Goal: Information Seeking & Learning: Learn about a topic

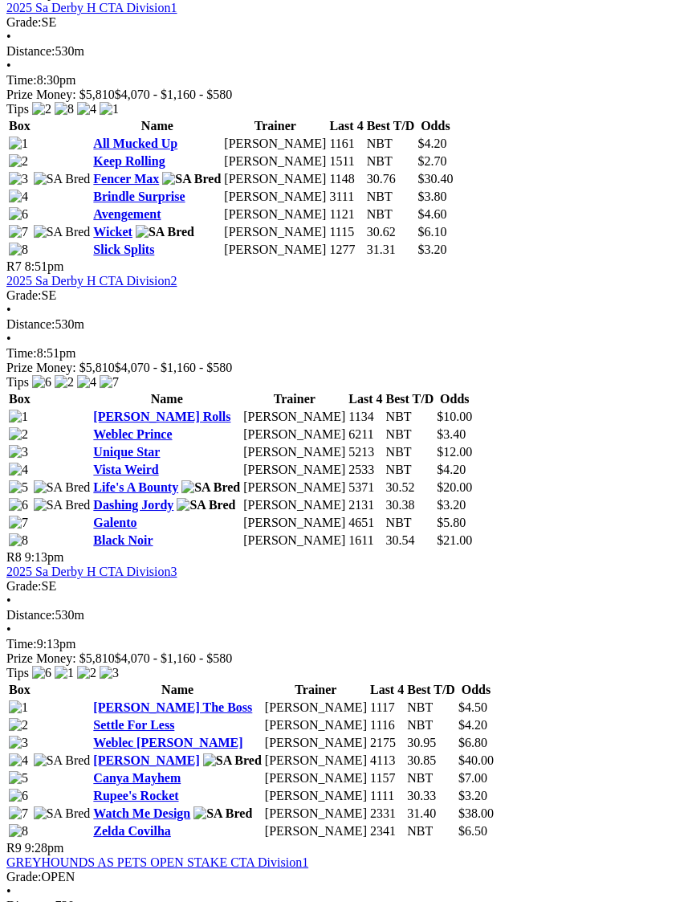
scroll to position [2189, 0]
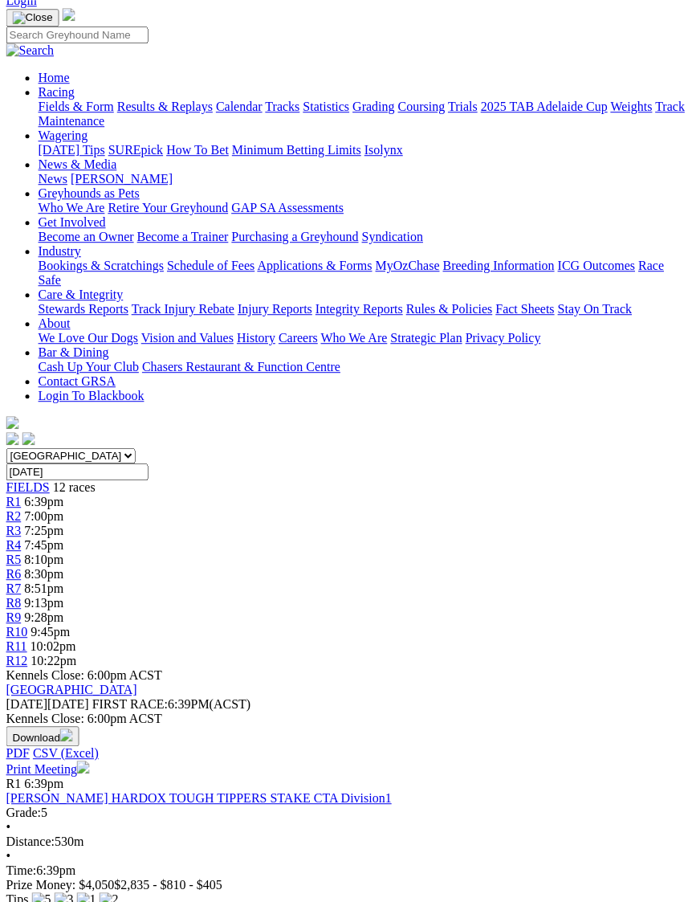
scroll to position [0, 13]
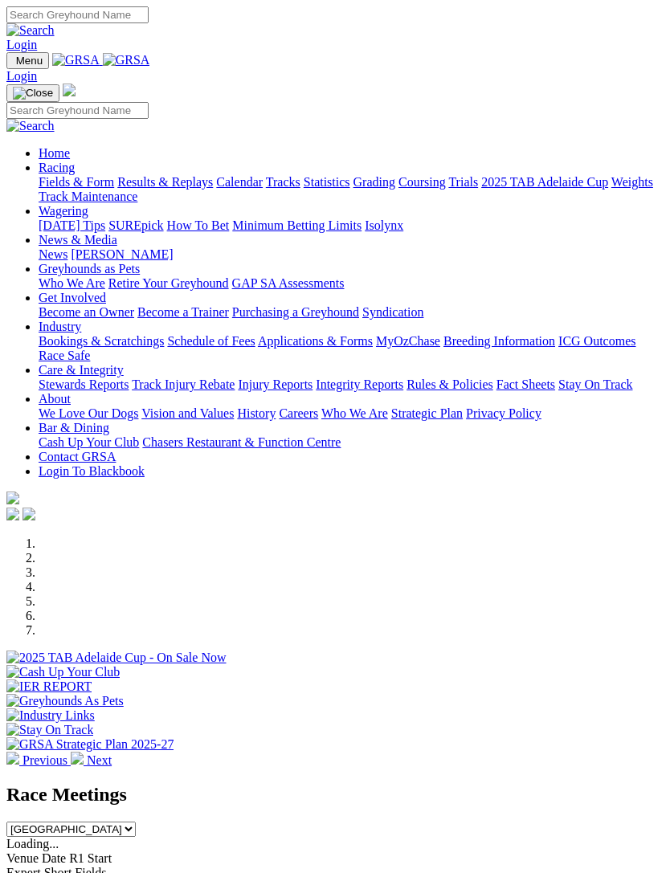
click at [81, 333] on link "Industry" at bounding box center [60, 327] width 43 height 14
click at [149, 348] on link "Bookings & Scratchings" at bounding box center [101, 341] width 125 height 14
click at [13, 64] on img "Toggle navigation" at bounding box center [13, 64] width 0 height 0
click at [75, 167] on link "Racing" at bounding box center [57, 168] width 36 height 14
click at [353, 189] on link "Grading" at bounding box center [374, 182] width 42 height 14
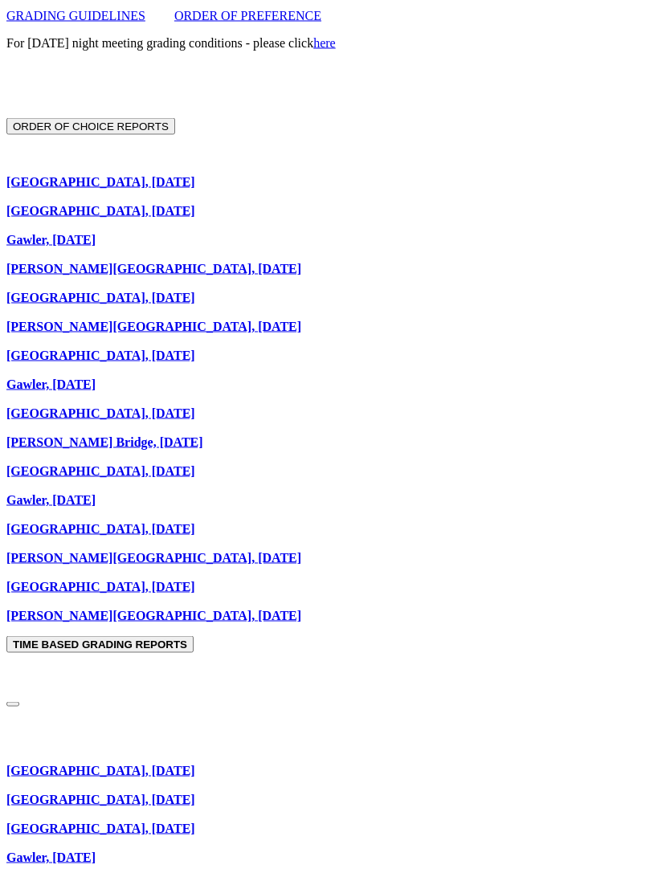
scroll to position [681, 0]
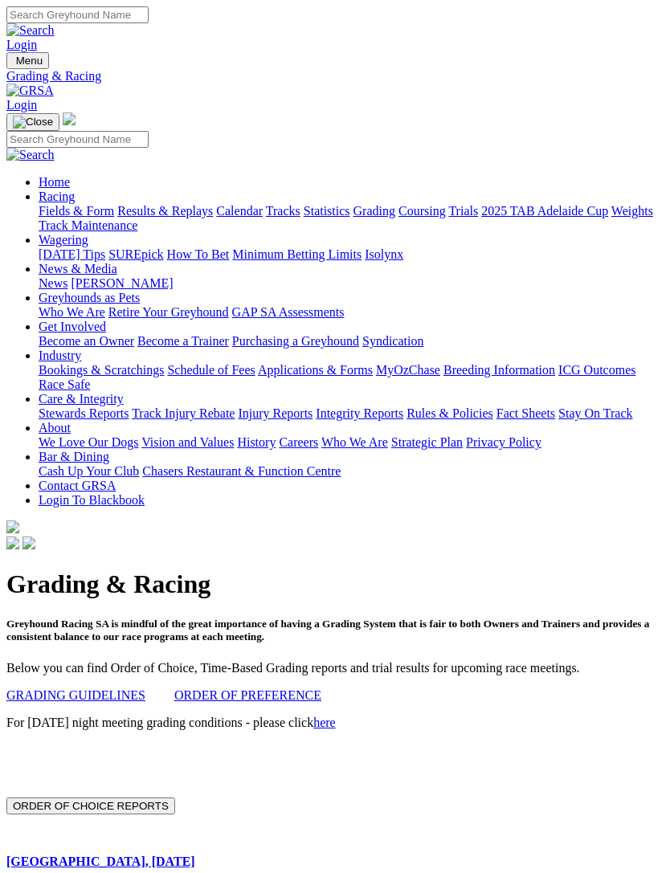
scroll to position [733, 0]
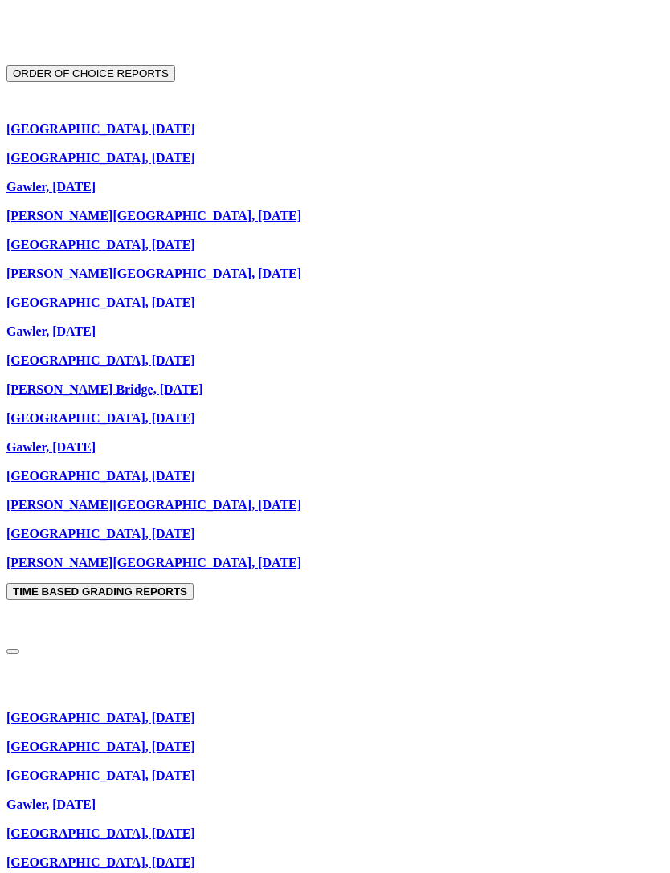
click at [62, 740] on link "[GEOGRAPHIC_DATA], [DATE]" at bounding box center [100, 747] width 189 height 14
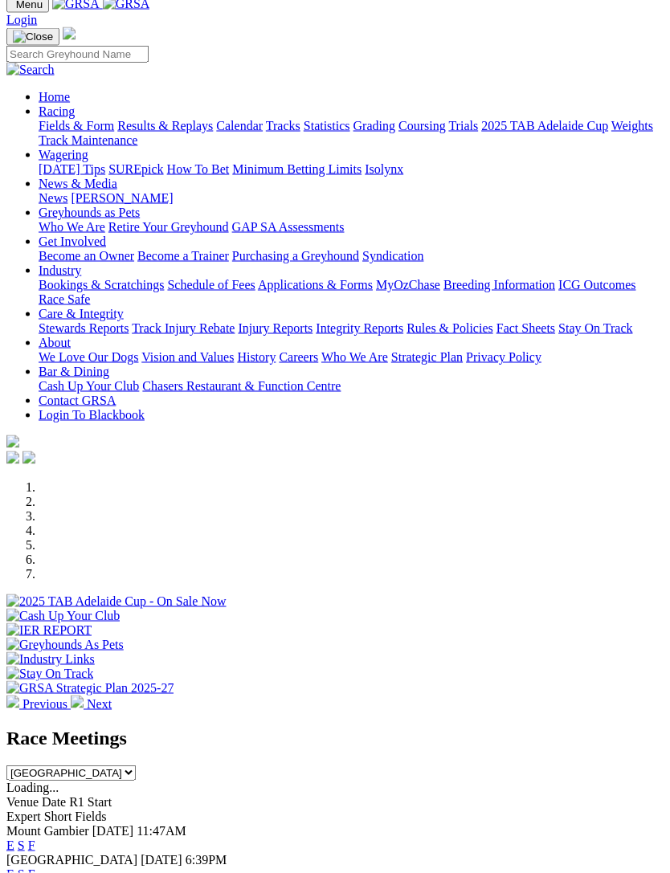
scroll to position [18, 0]
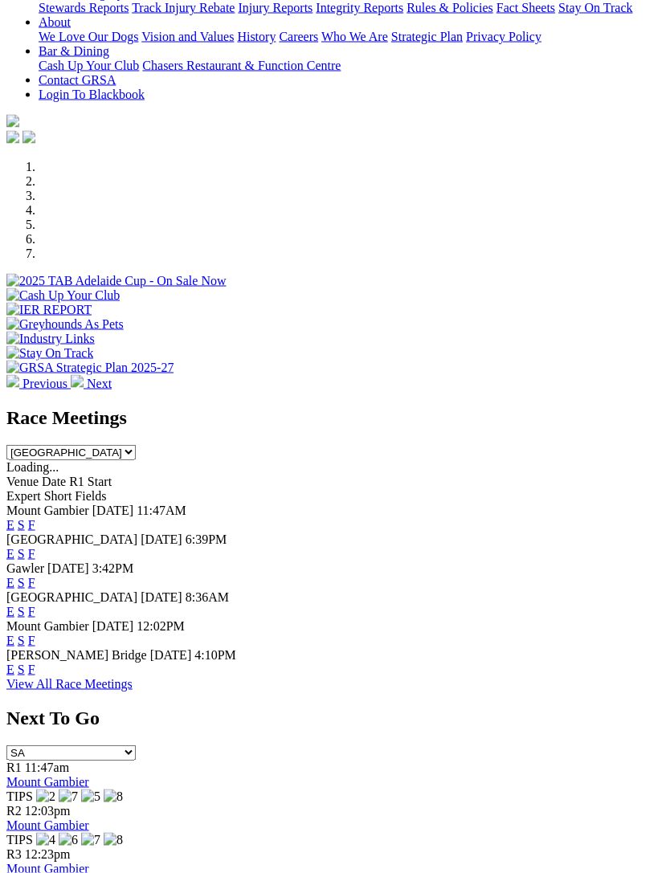
scroll to position [406, 0]
